Goal: Check status: Check status

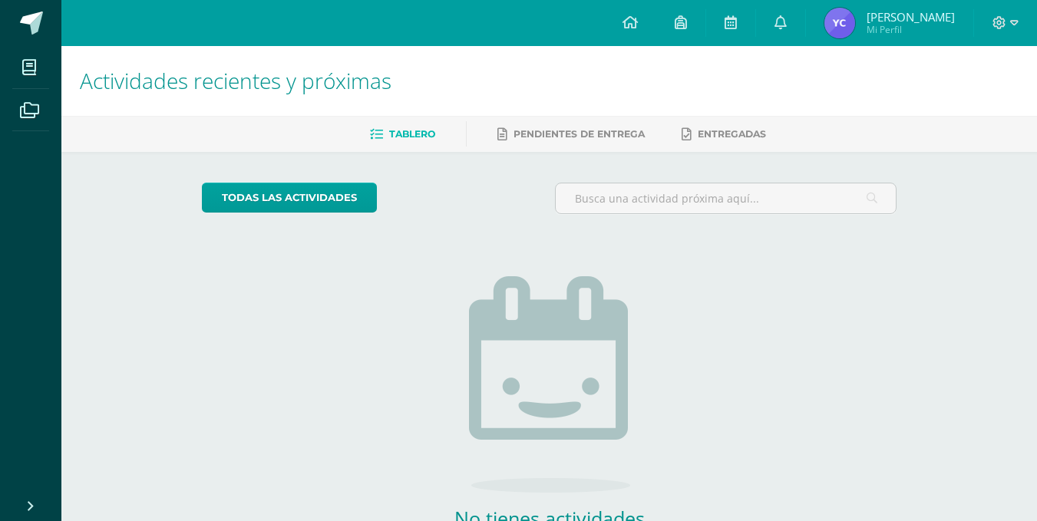
click at [914, 25] on span "Yojana Mi Perfil" at bounding box center [890, 23] width 137 height 31
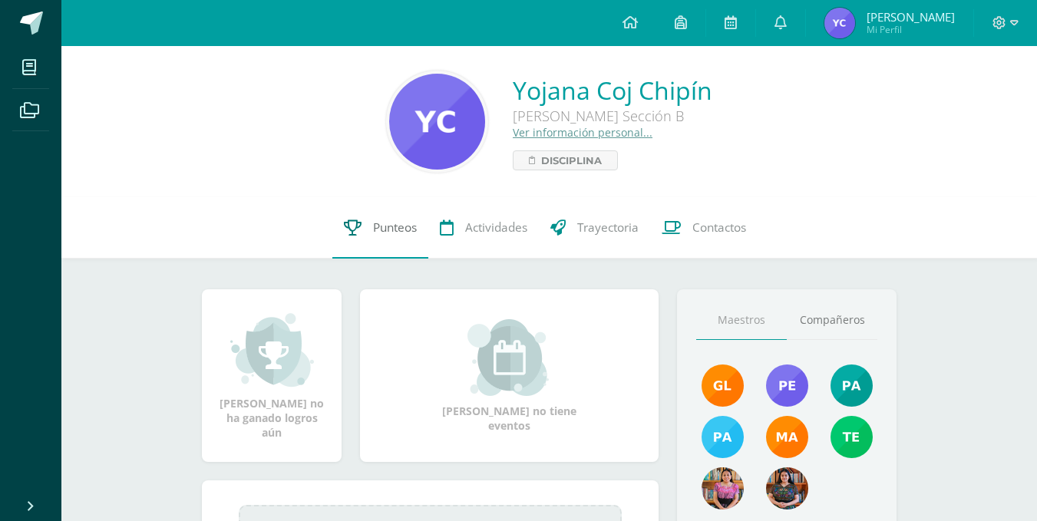
click at [374, 225] on span "Punteos" at bounding box center [395, 228] width 44 height 16
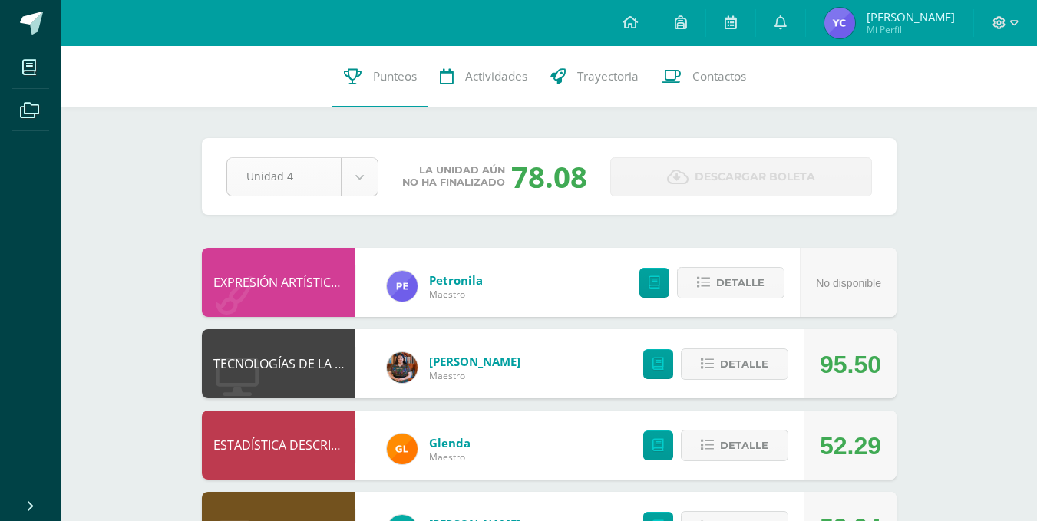
click at [357, 178] on body "Mis cursos Archivos Cerrar panel BIOLOGÍA Quinto Bachillerato "Sección B" CIENC…" at bounding box center [518, 499] width 1037 height 999
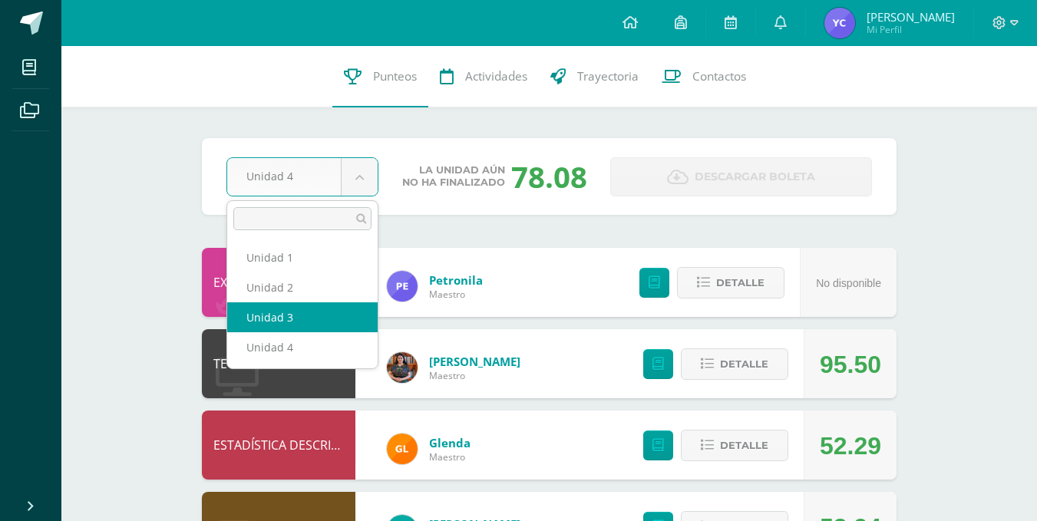
select select "Unidad 3"
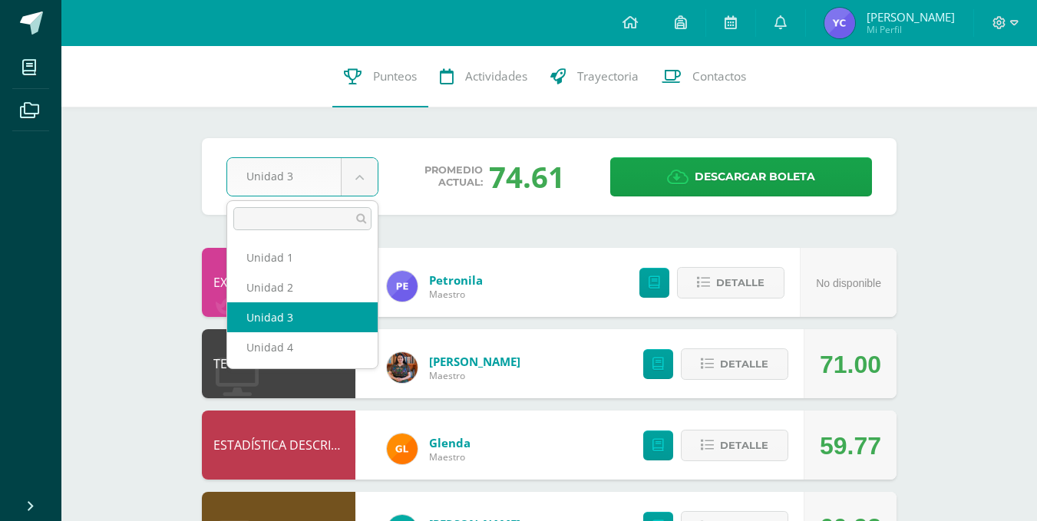
click at [365, 186] on body "Mis cursos Archivos Cerrar panel BIOLOGÍA Quinto Bachillerato "Sección B" CIENC…" at bounding box center [518, 499] width 1037 height 999
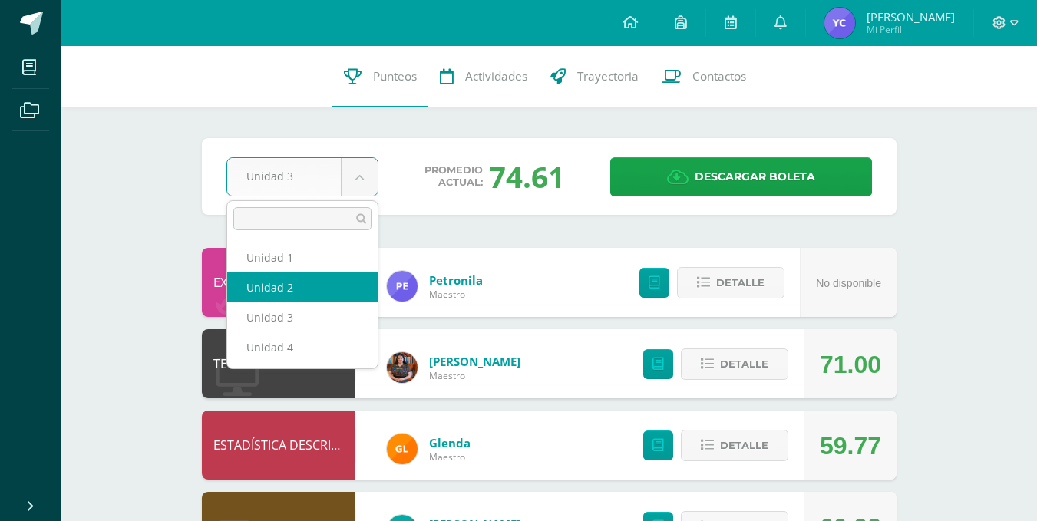
select select "Unidad 2"
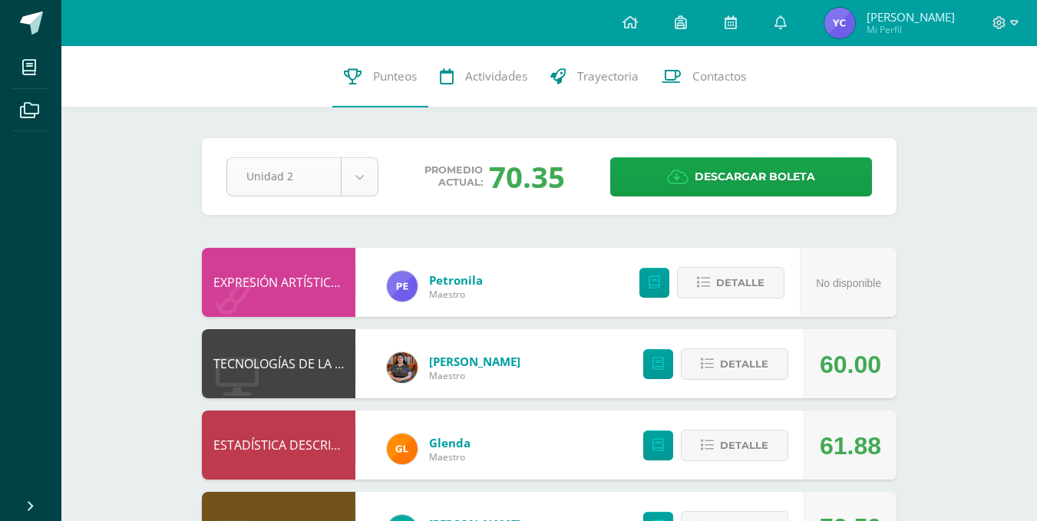
click at [354, 157] on div "Unidad 2" at bounding box center [303, 176] width 152 height 39
click at [355, 171] on body "Mis cursos Archivos Cerrar panel BIOLOGÍA Quinto Bachillerato "Sección B" CIENC…" at bounding box center [518, 499] width 1037 height 999
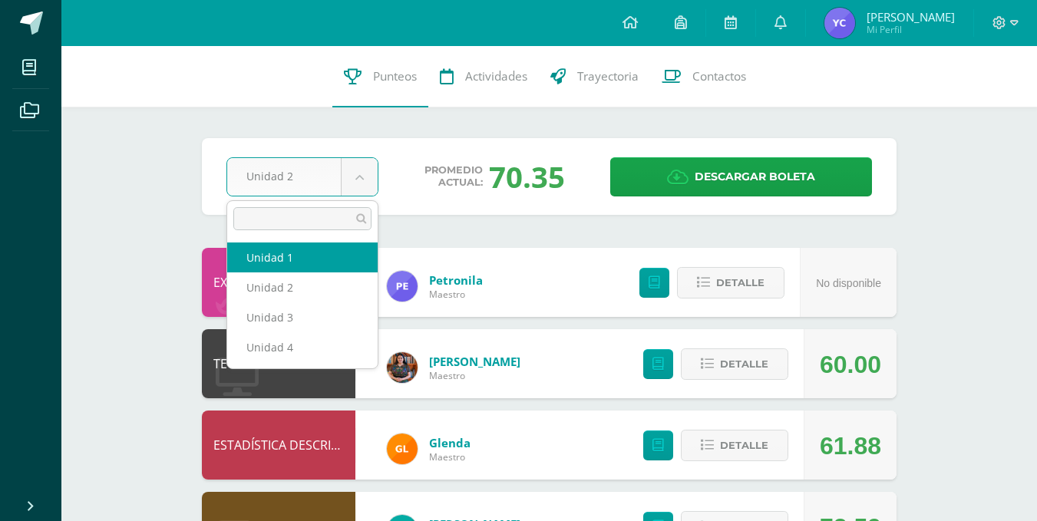
select select "Unidad 1"
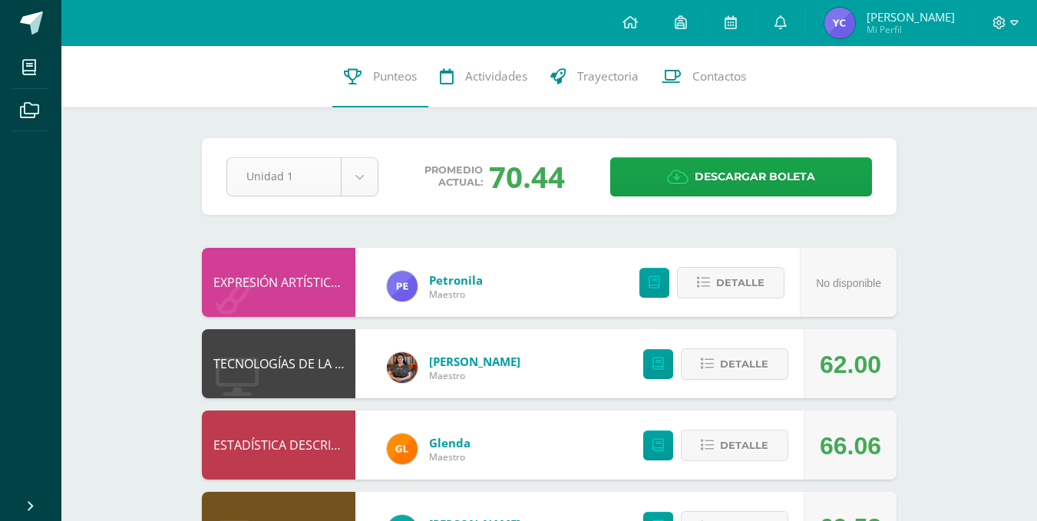
click at [349, 180] on body "Mis cursos Archivos Cerrar panel BIOLOGÍA Quinto Bachillerato "Sección B" CIENC…" at bounding box center [518, 499] width 1037 height 999
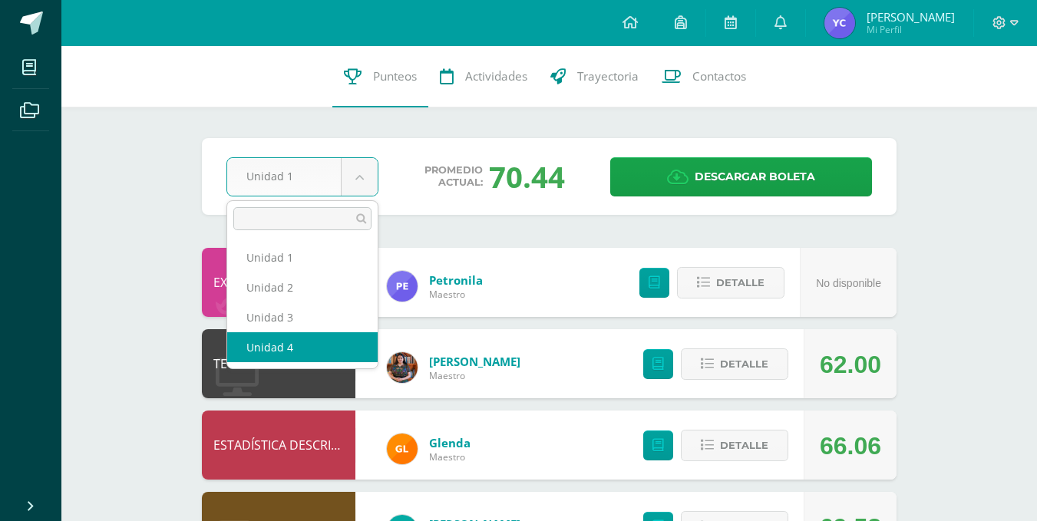
select select "Unidad 4"
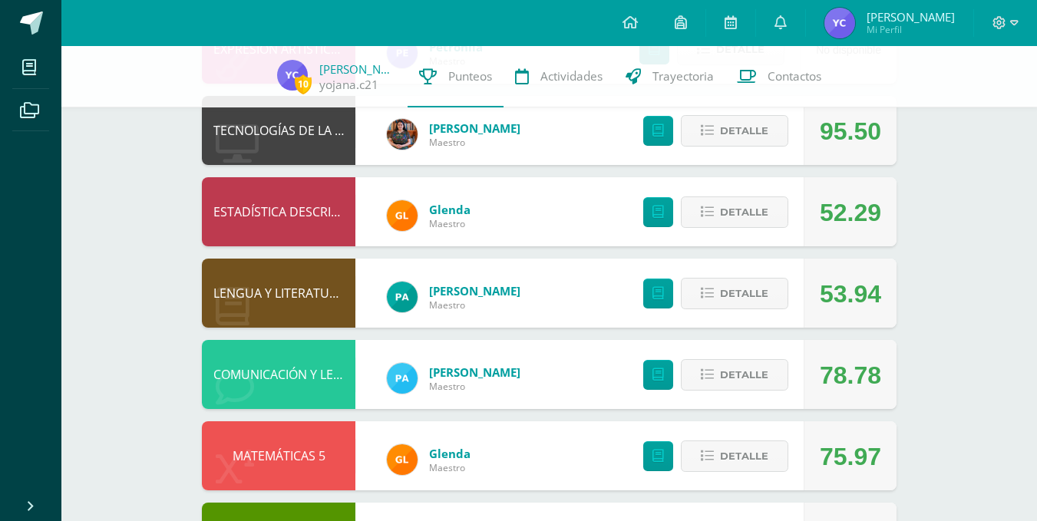
scroll to position [241, 0]
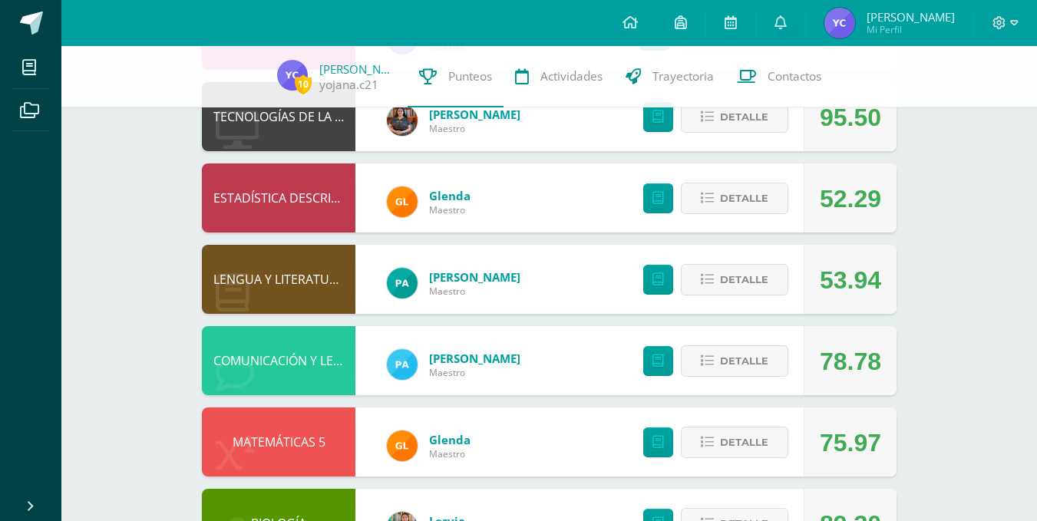
click at [1036, 364] on html "Mis cursos Archivos Cerrar panel BIOLOGÍA Quinto Bachillerato "Sección B" CIENC…" at bounding box center [518, 255] width 1037 height 993
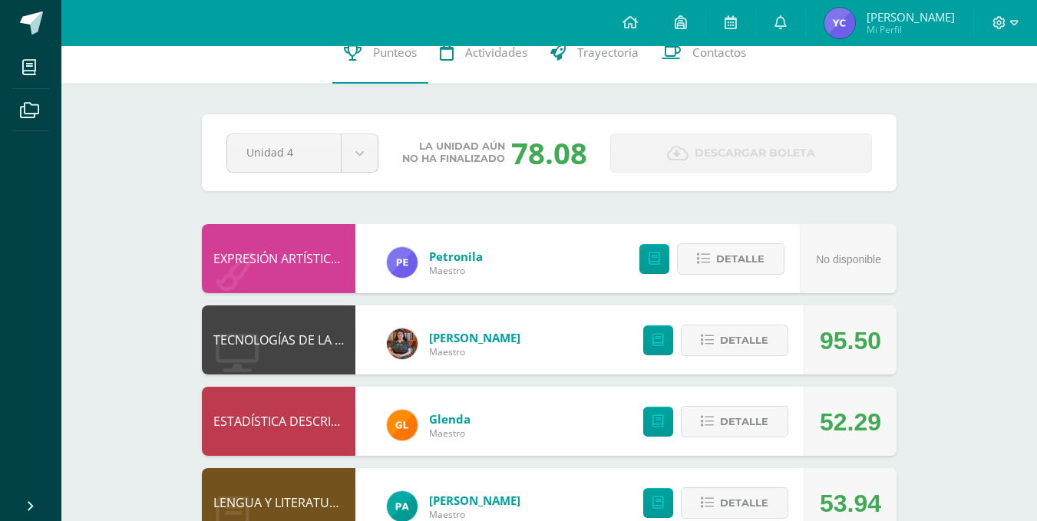
scroll to position [0, 0]
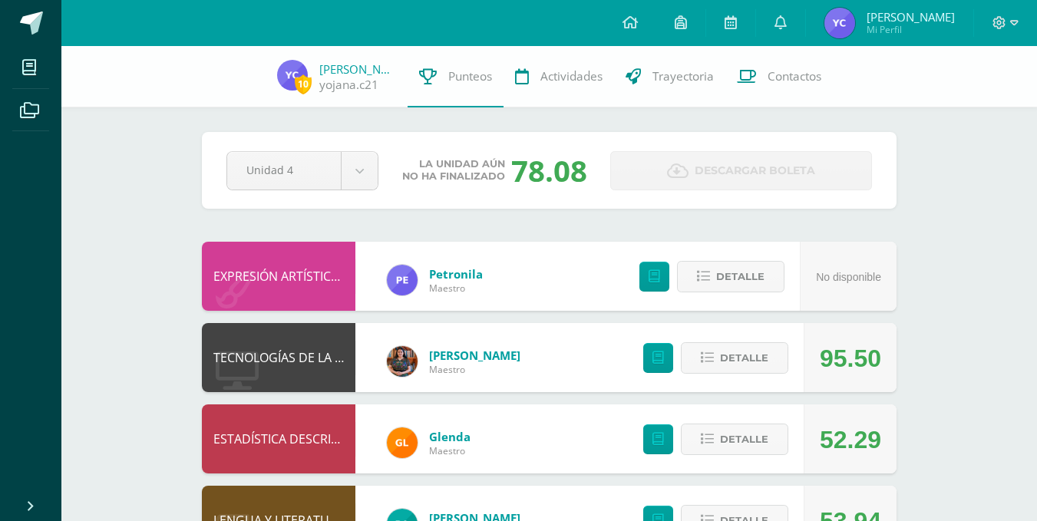
click at [372, 57] on div "10 [PERSON_NAME] Coj [PERSON_NAME].c21 Punteos Actividades Trayectoria Contactos" at bounding box center [518, 76] width 1037 height 61
